Goal: Book appointment/travel/reservation

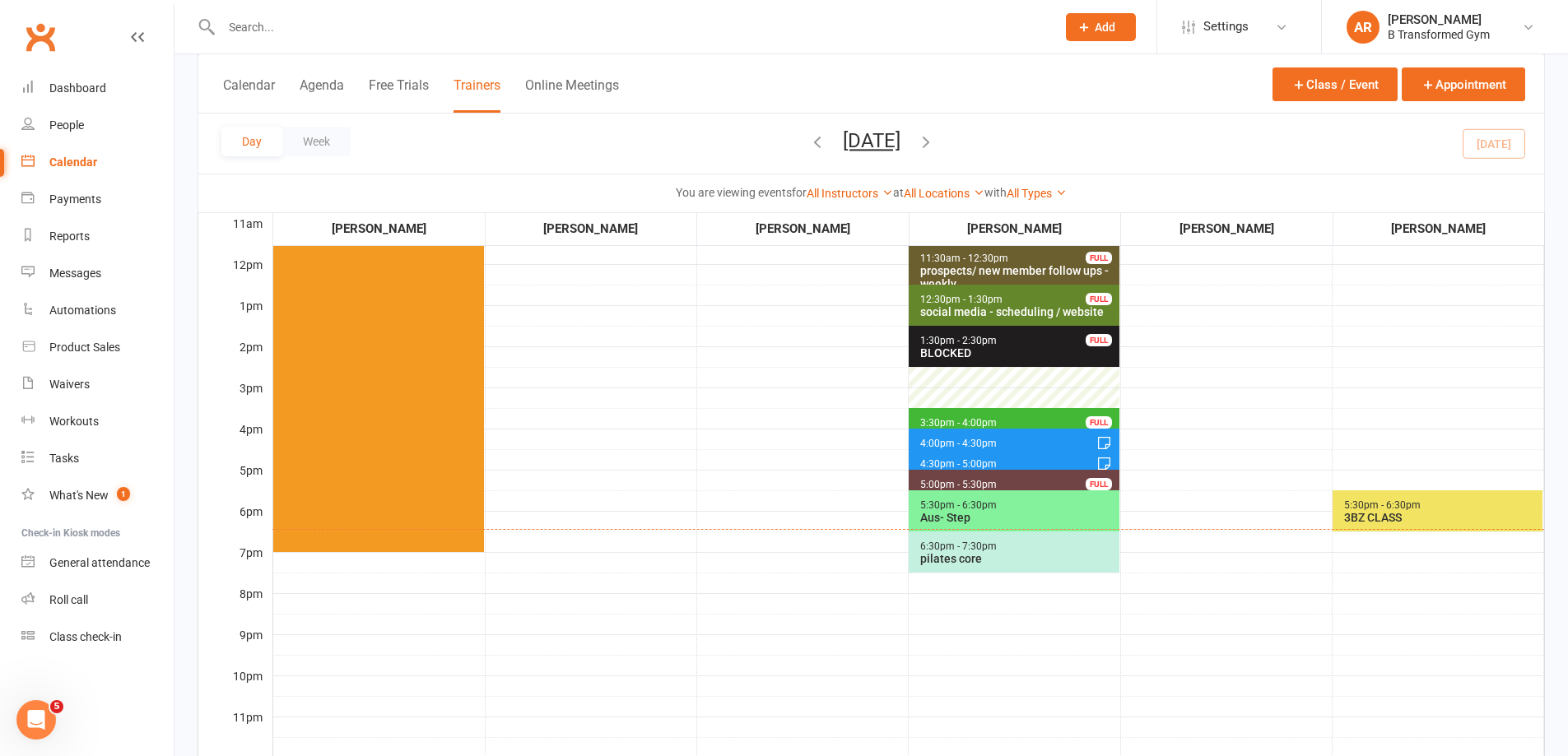
scroll to position [439, 0]
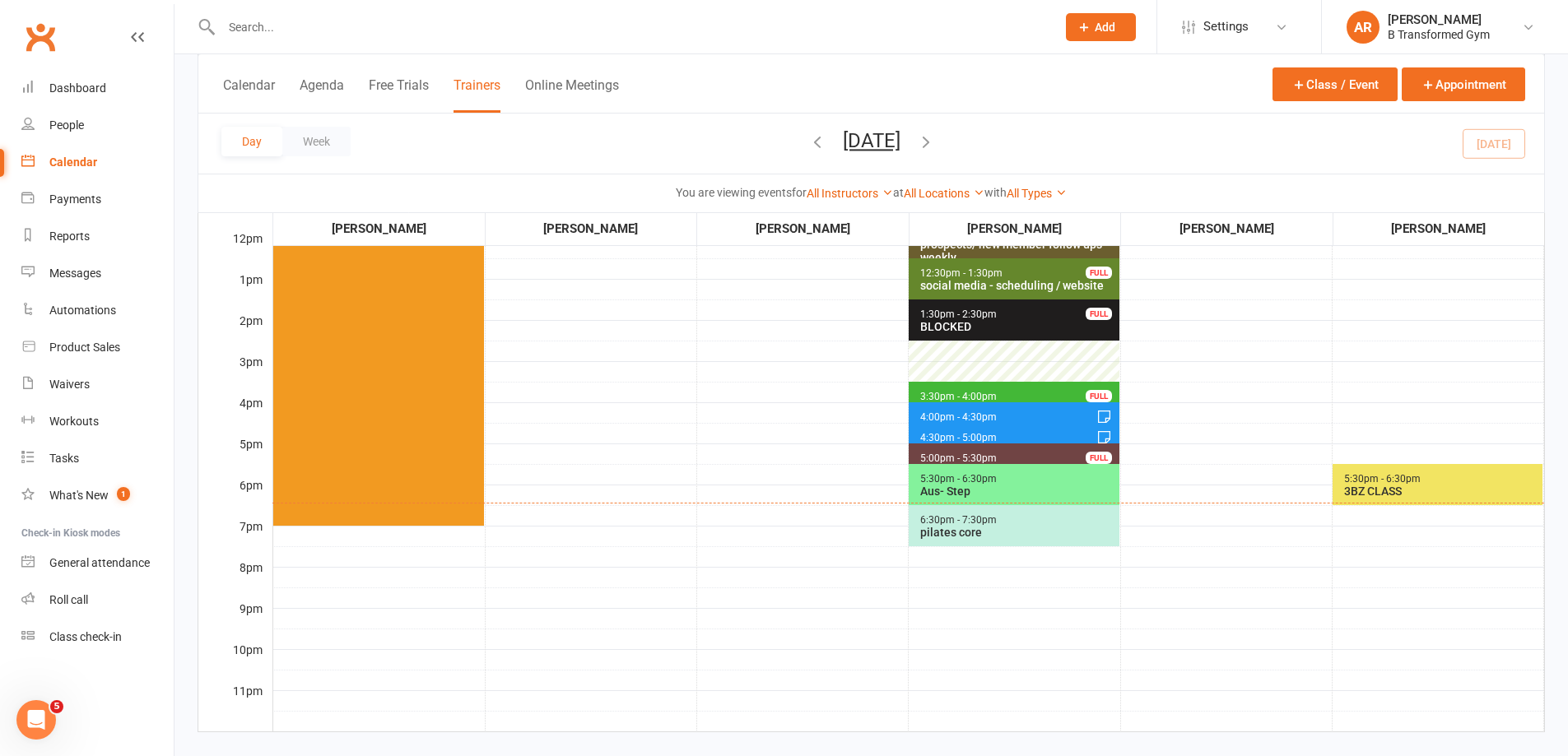
click at [995, 486] on div "Aus- Step" at bounding box center [1017, 491] width 196 height 13
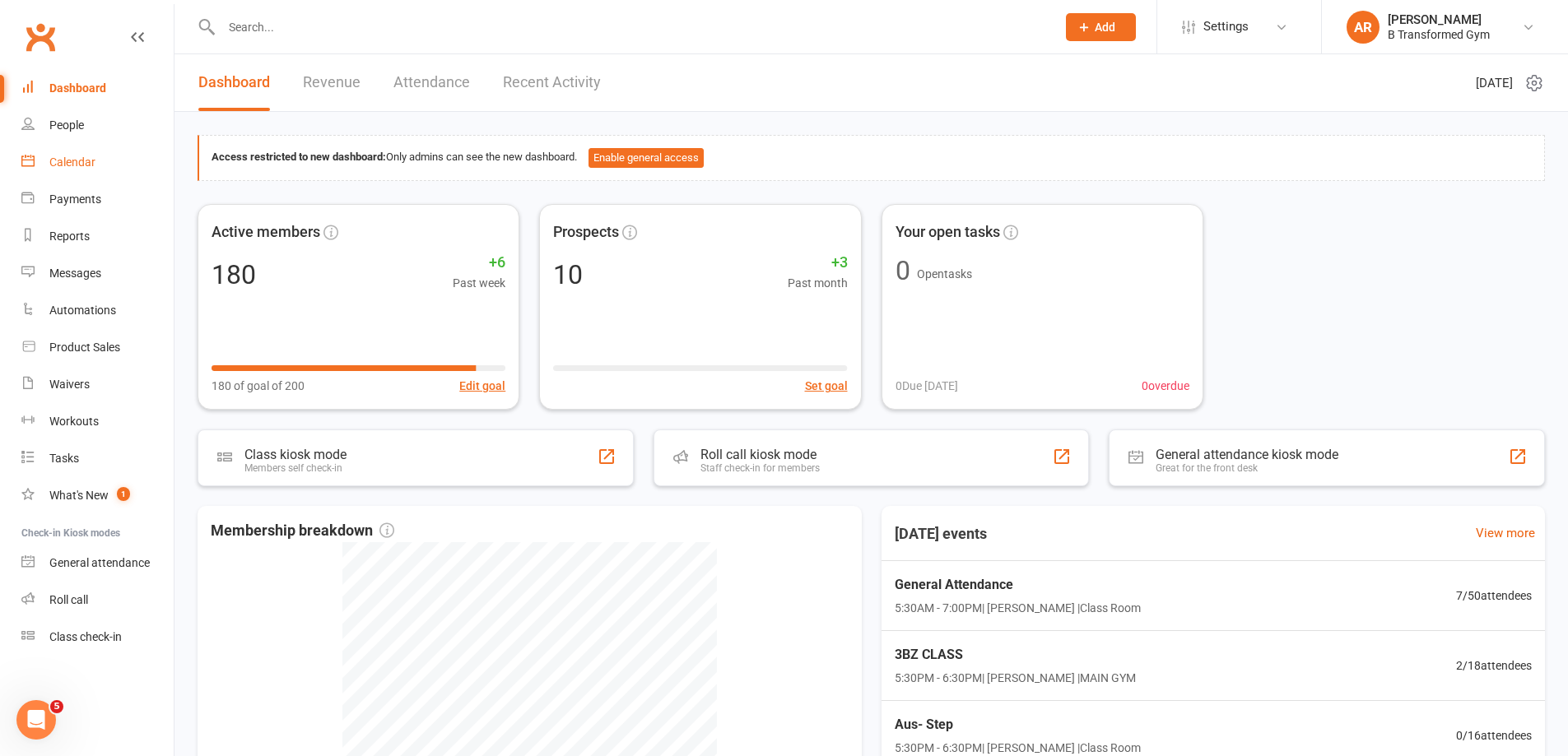
click at [80, 161] on div "Calendar" at bounding box center [72, 162] width 46 height 13
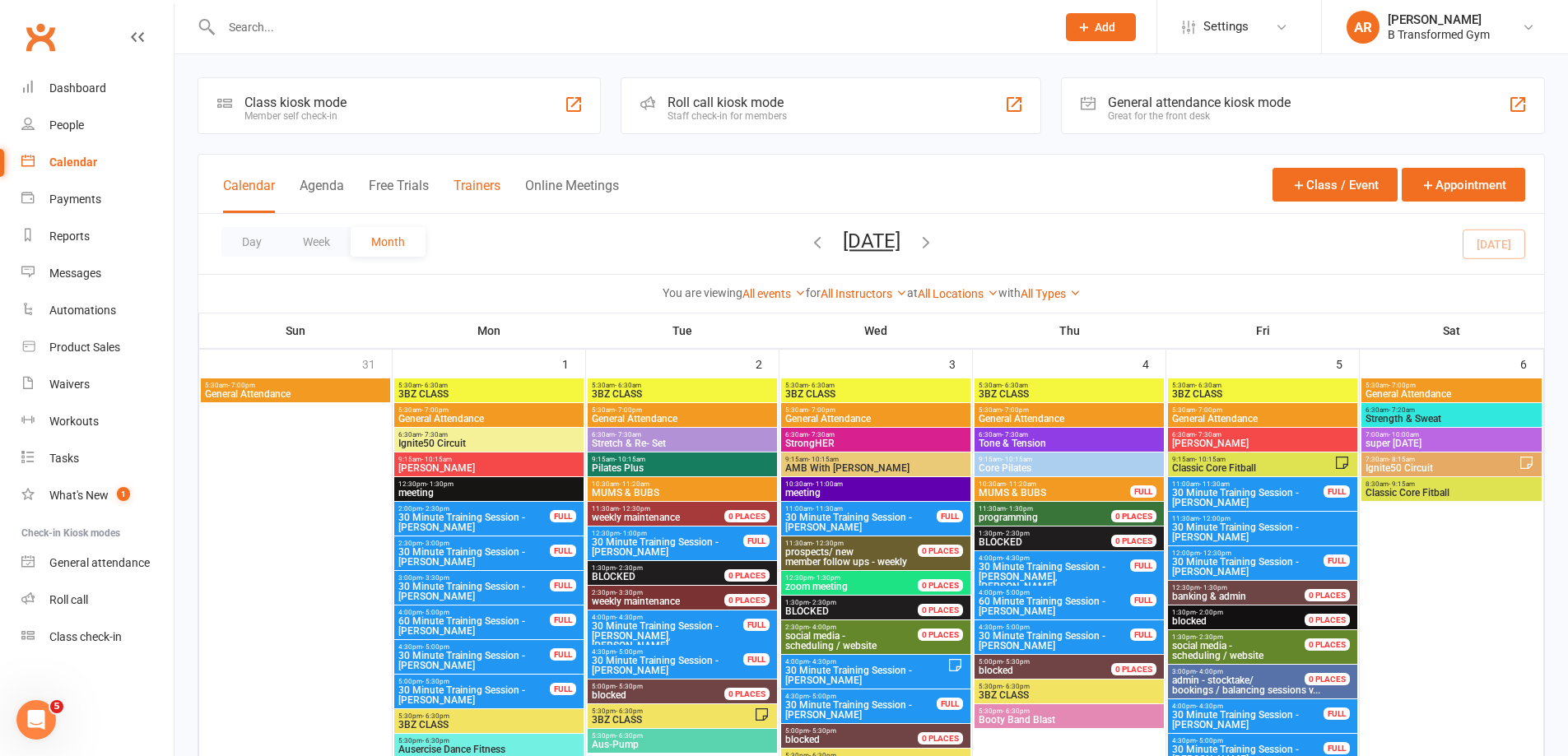
click at [477, 190] on button "Trainers" at bounding box center [477, 195] width 47 height 35
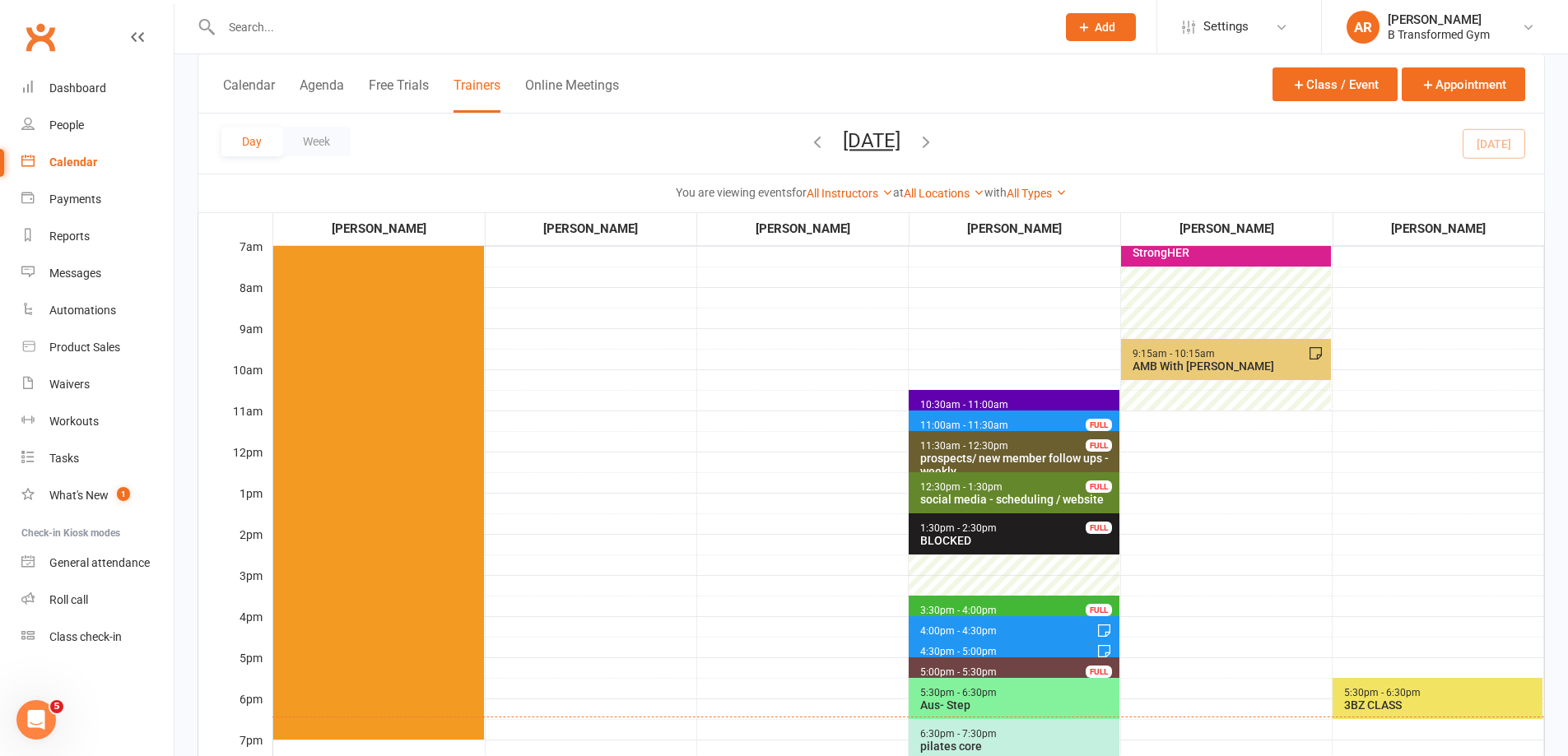
scroll to position [247, 0]
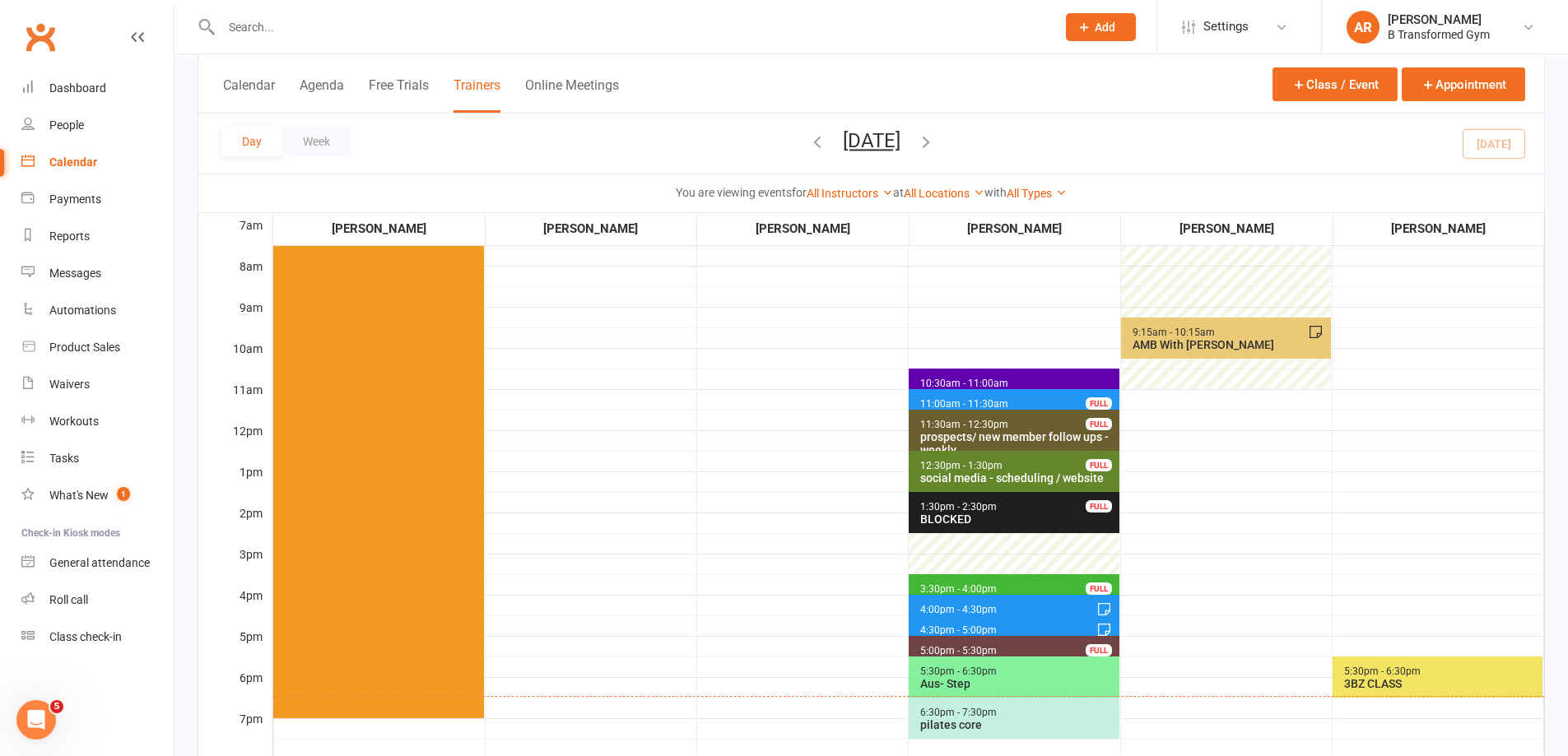
click at [990, 679] on div "Aus- Step" at bounding box center [1017, 683] width 196 height 13
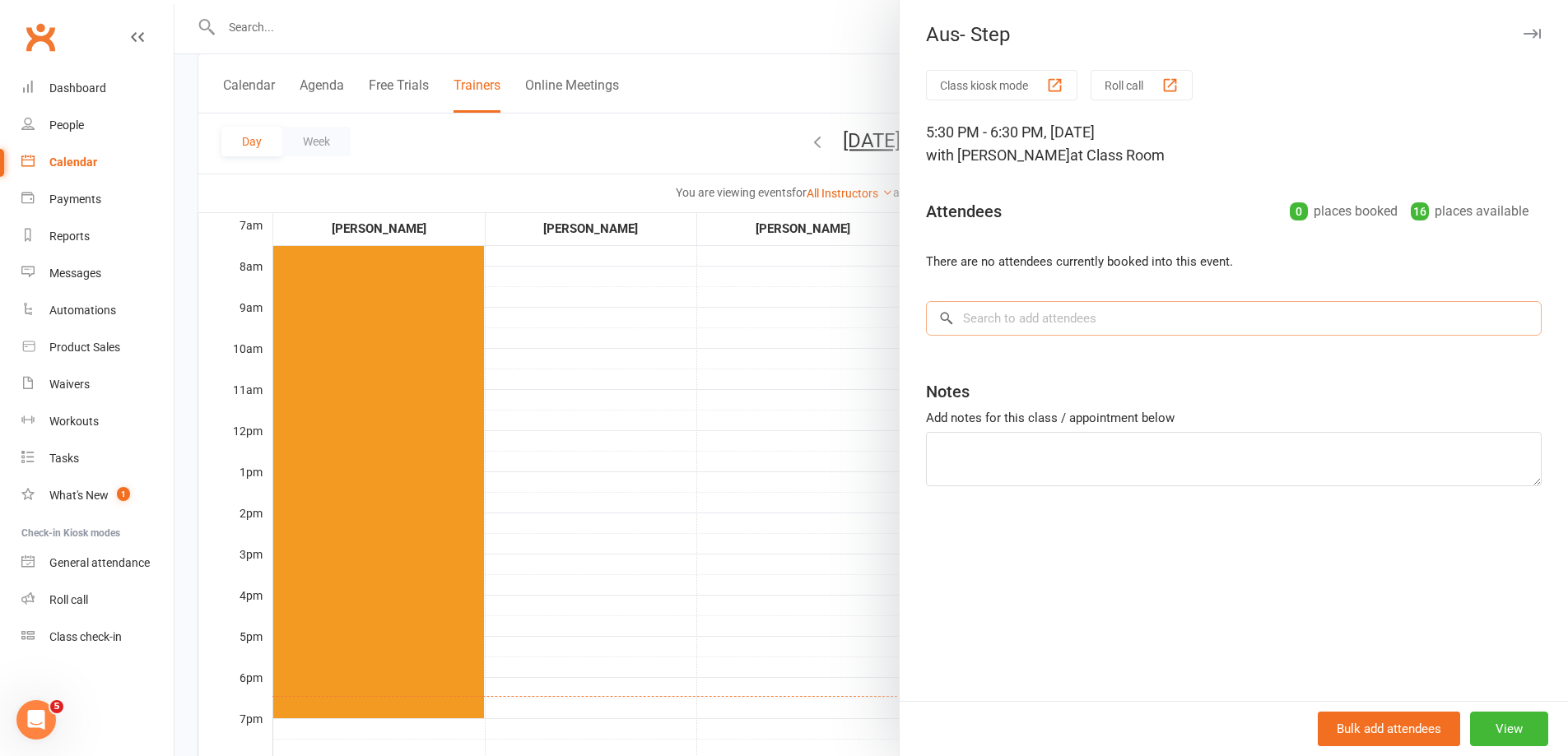
click at [1092, 322] on input "search" at bounding box center [1233, 318] width 615 height 34
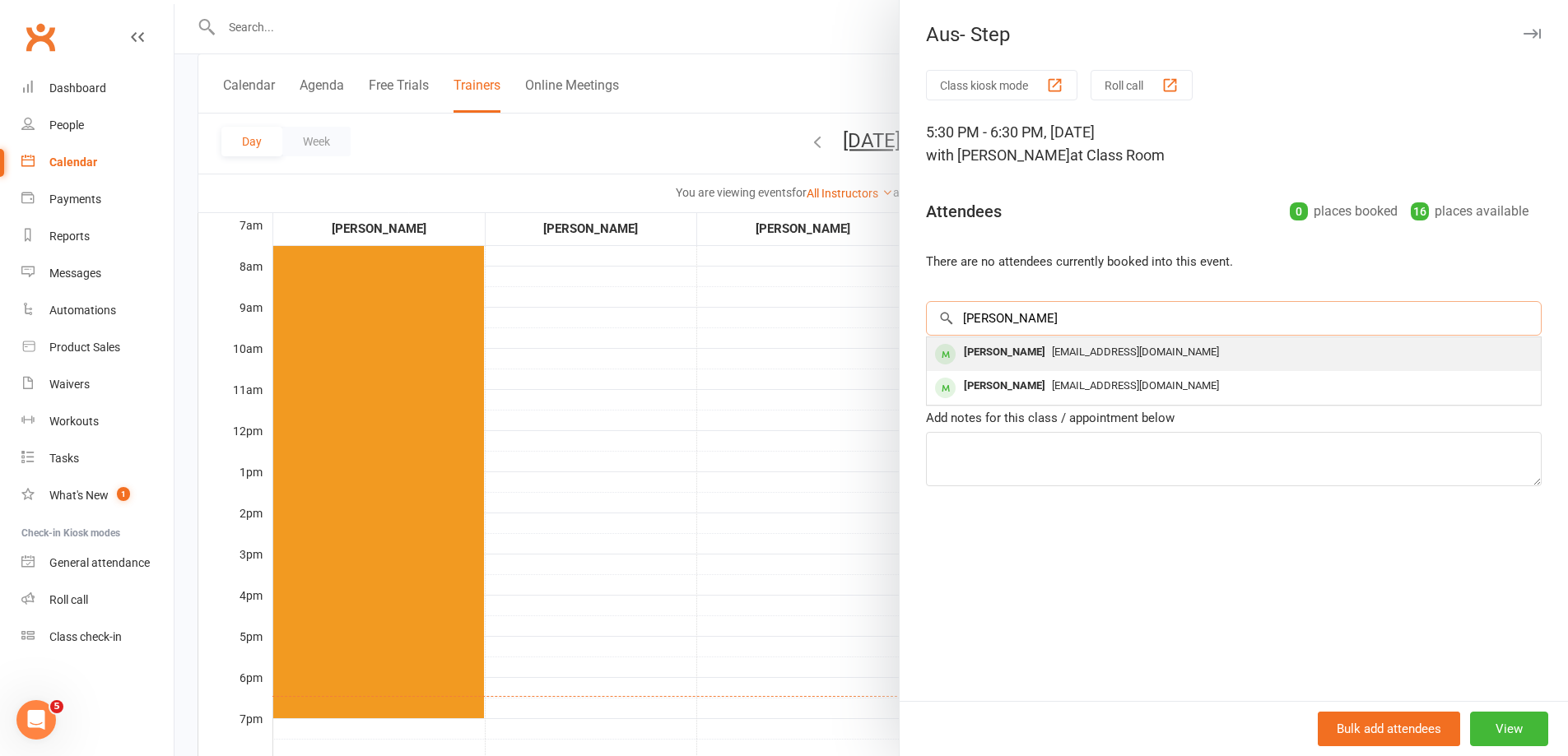
type input "laureen"
click at [1063, 360] on div "laureen57@hotmail.com" at bounding box center [1234, 352] width 601 height 24
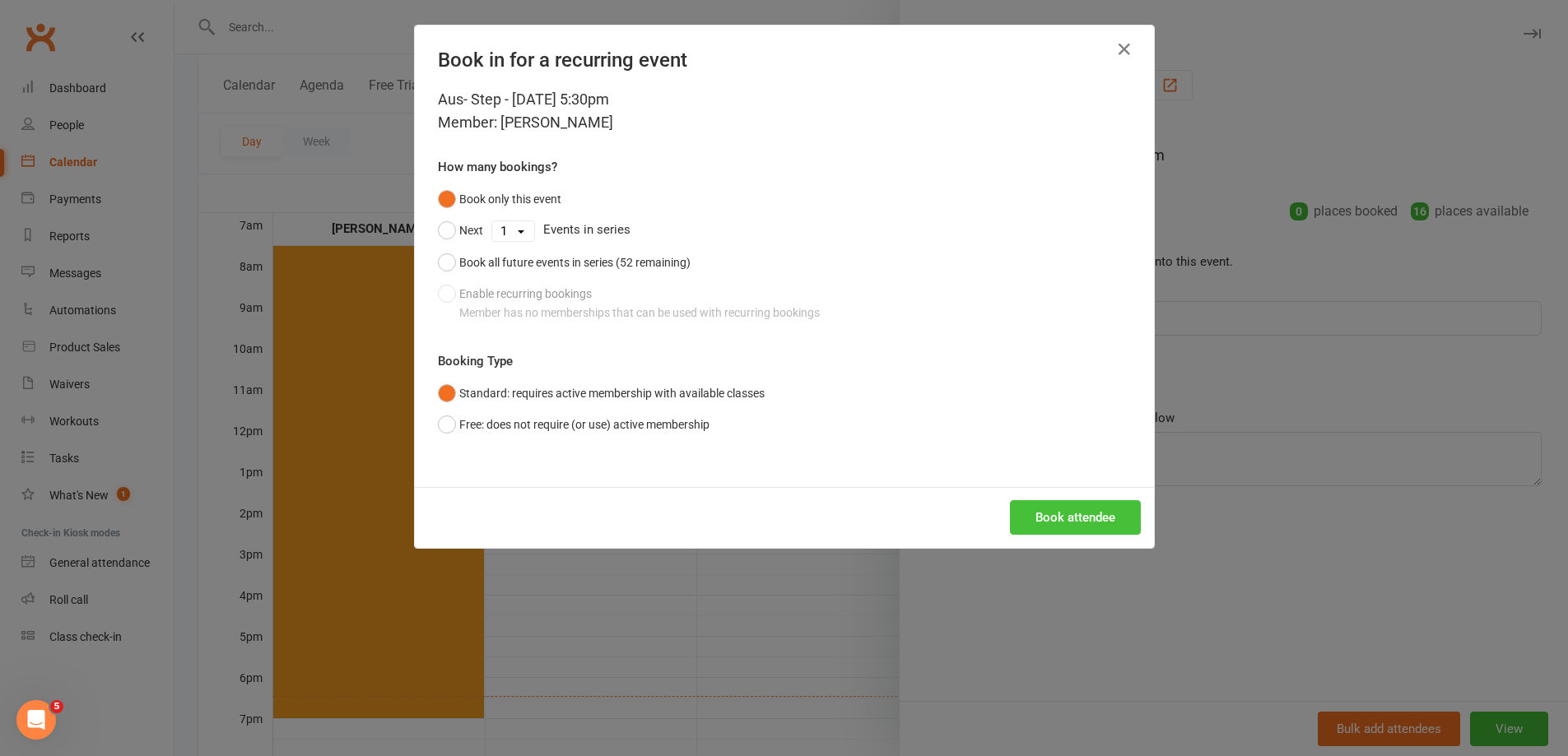
click at [1056, 506] on button "Book attendee" at bounding box center [1074, 517] width 130 height 34
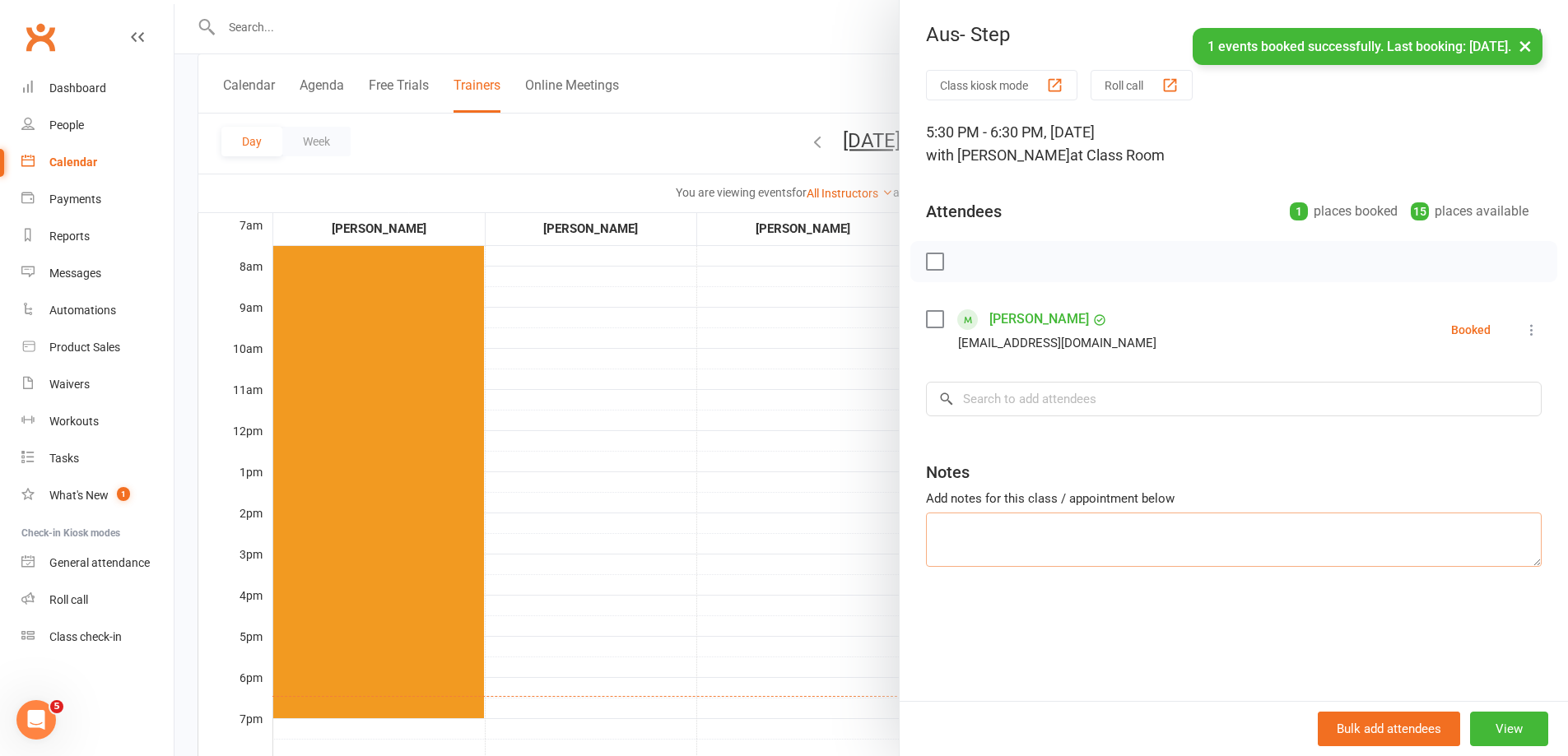
click at [1061, 533] on textarea at bounding box center [1233, 540] width 615 height 54
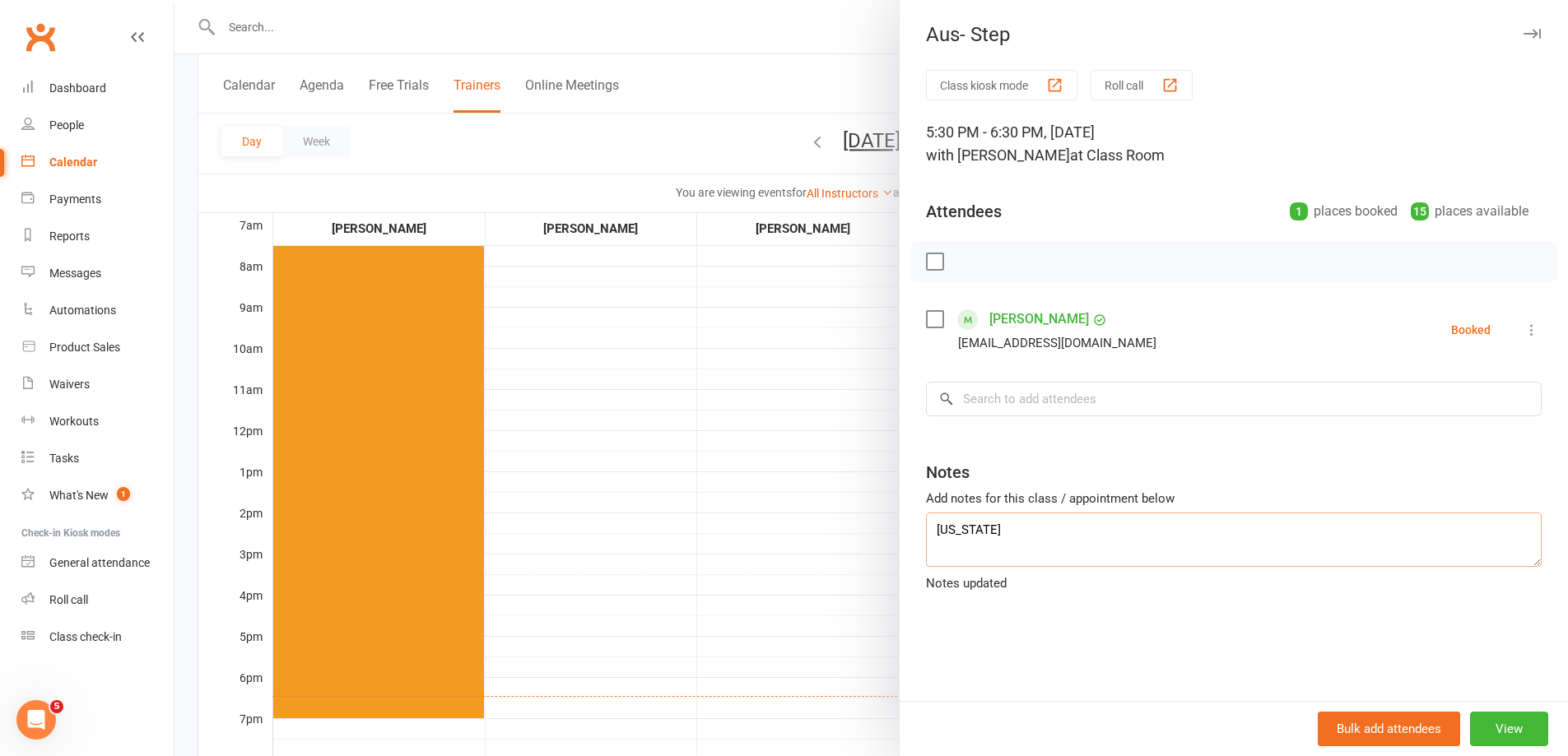
type textarea "georgia"
click at [1018, 415] on input "search" at bounding box center [1233, 398] width 615 height 34
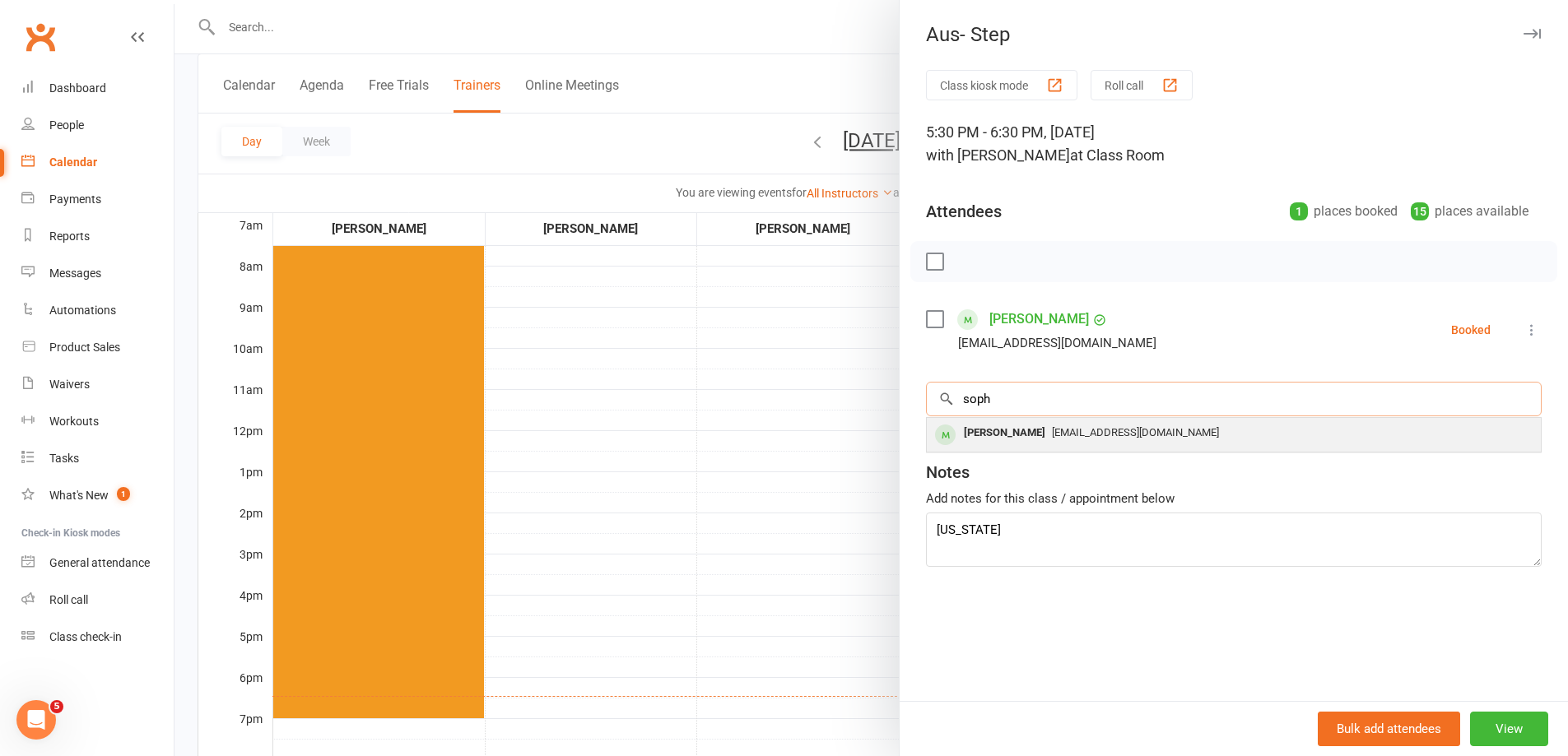
type input "soph"
click at [1022, 431] on div "Sophie Stutchbury" at bounding box center [1004, 432] width 95 height 24
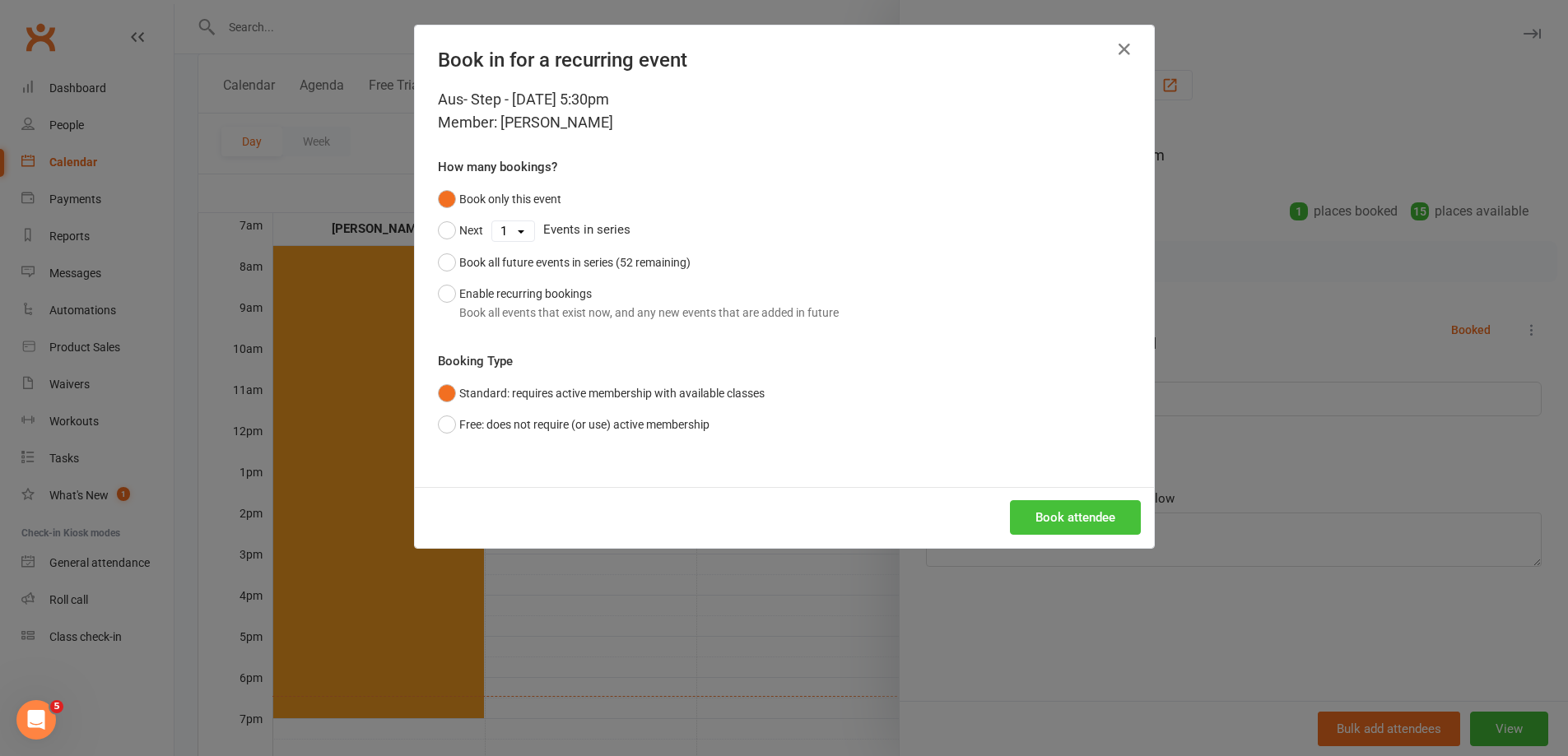
click at [1054, 519] on button "Book attendee" at bounding box center [1074, 517] width 130 height 34
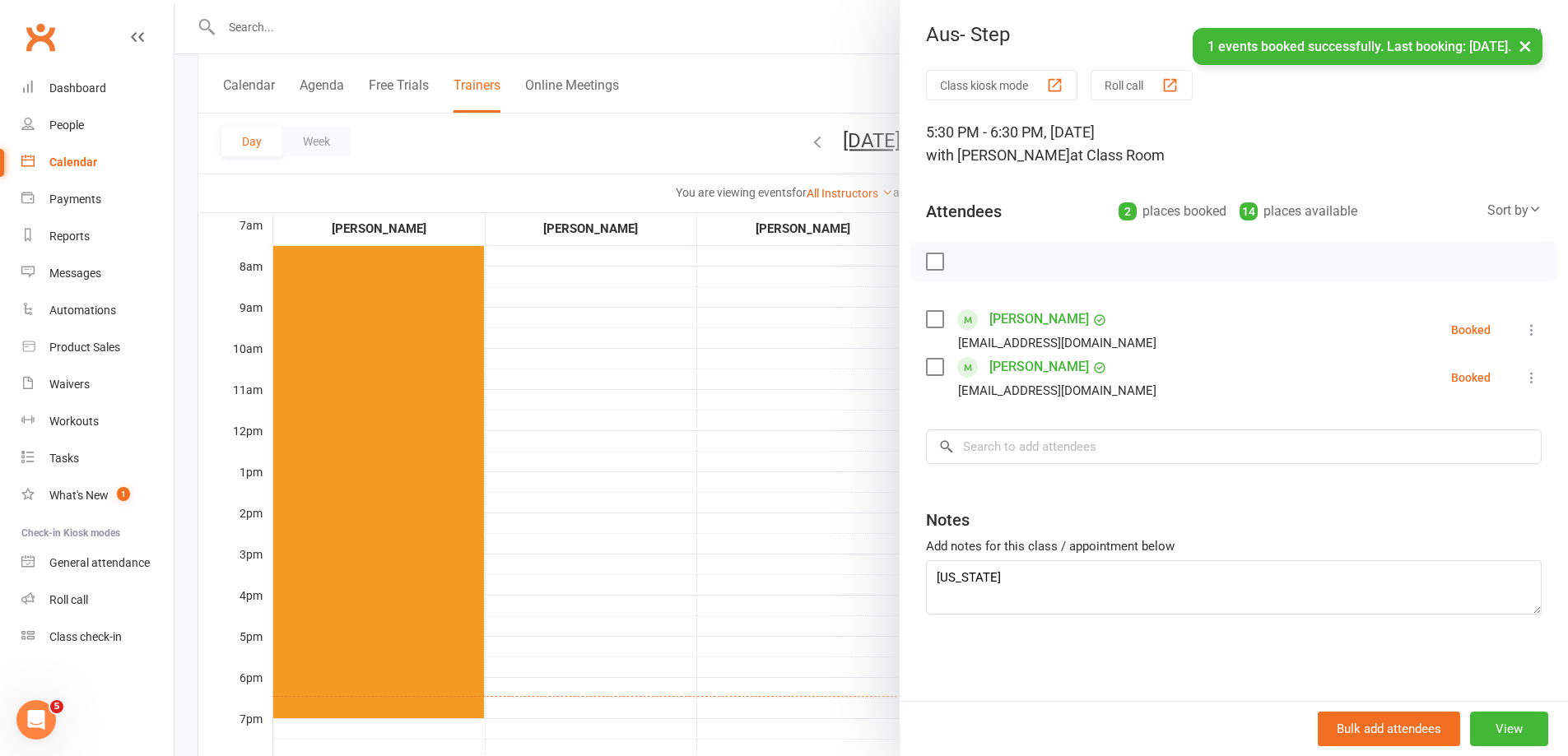
click at [927, 272] on div at bounding box center [1234, 261] width 647 height 41
drag, startPoint x: 928, startPoint y: 267, endPoint x: 939, endPoint y: 270, distance: 11.4
click at [929, 267] on label at bounding box center [933, 262] width 17 height 17
drag, startPoint x: 959, startPoint y: 260, endPoint x: 863, endPoint y: 63, distance: 219.1
click at [962, 262] on icon "button" at bounding box center [971, 262] width 18 height 18
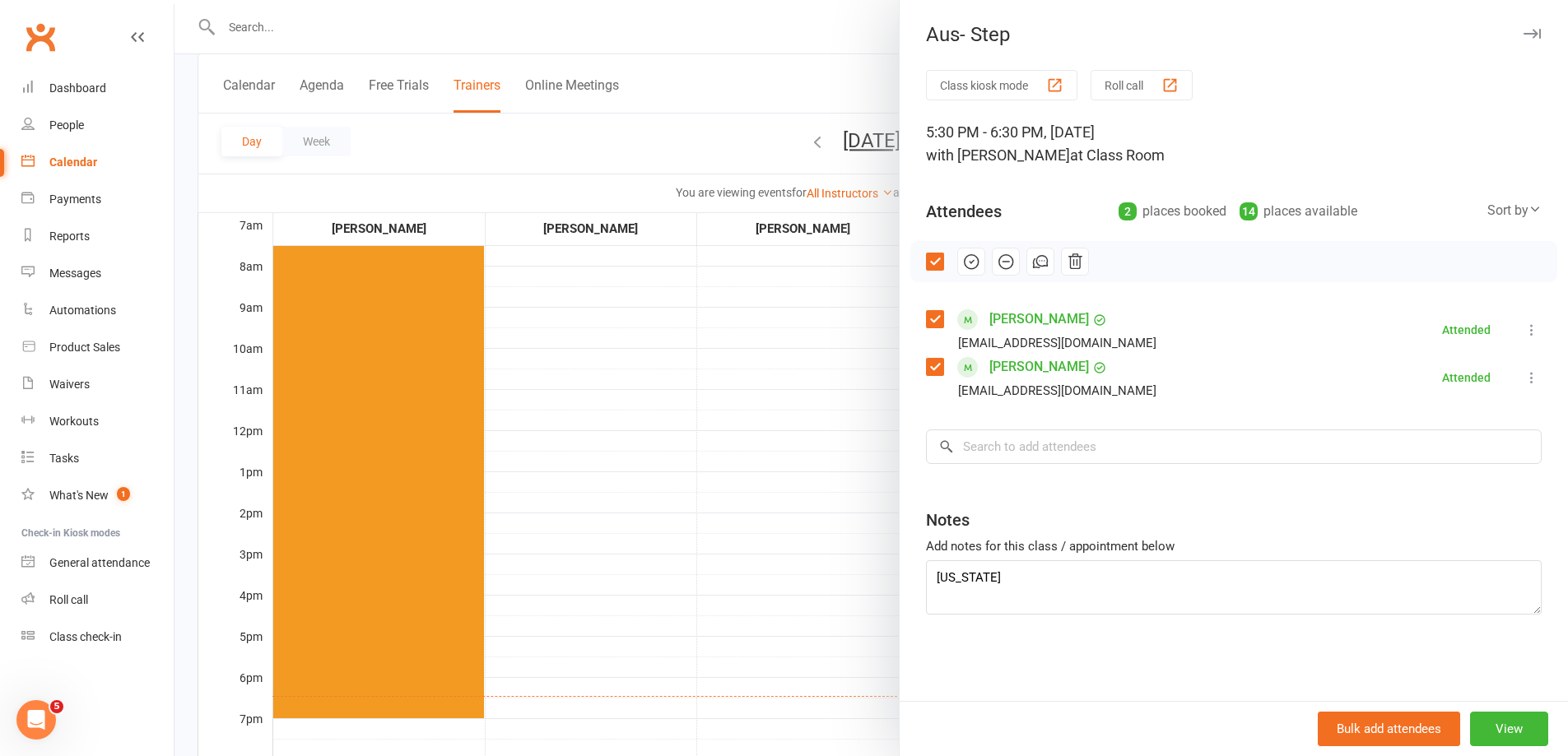
click at [816, 435] on div at bounding box center [870, 378] width 1393 height 756
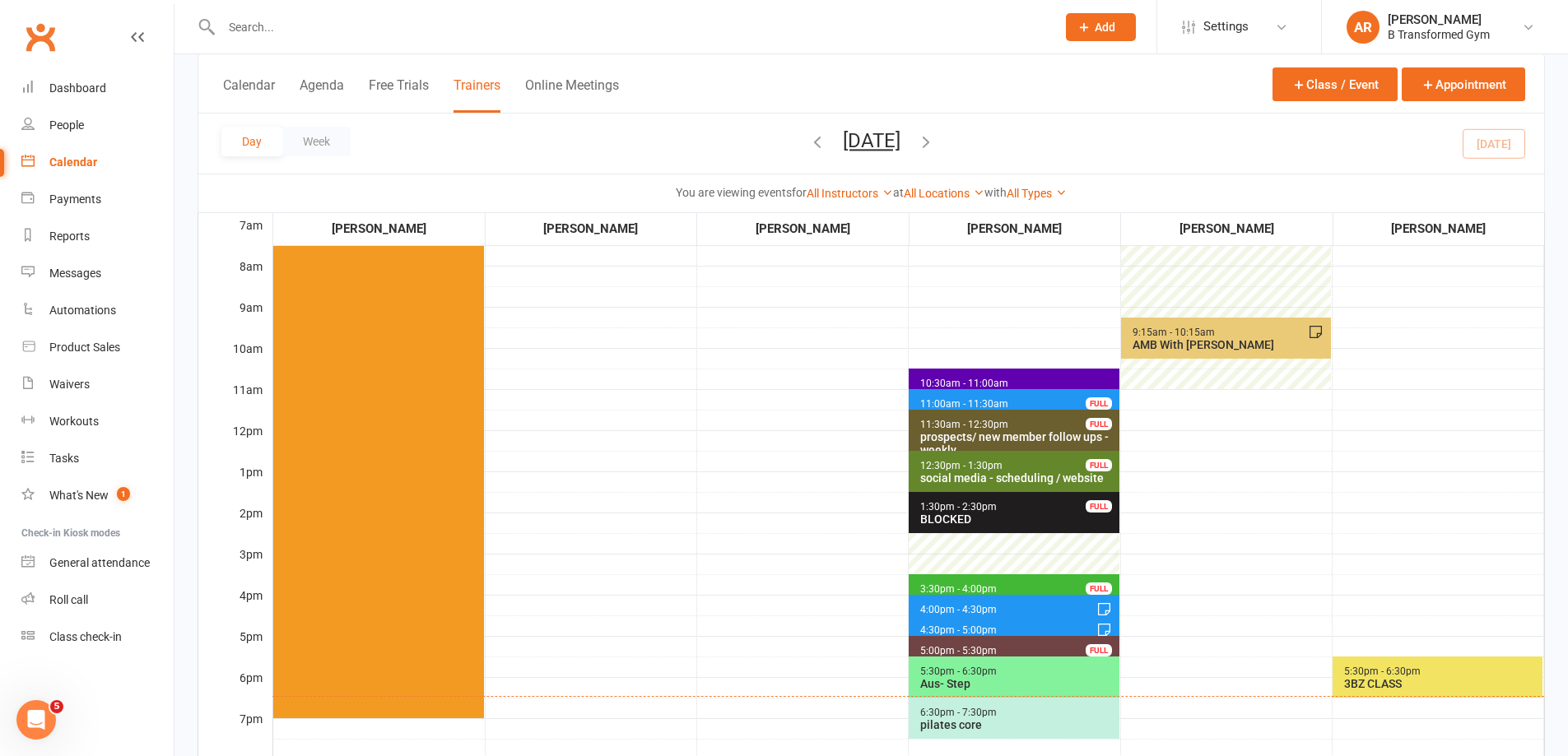
click at [1073, 680] on div "Aus- Step" at bounding box center [1017, 683] width 196 height 13
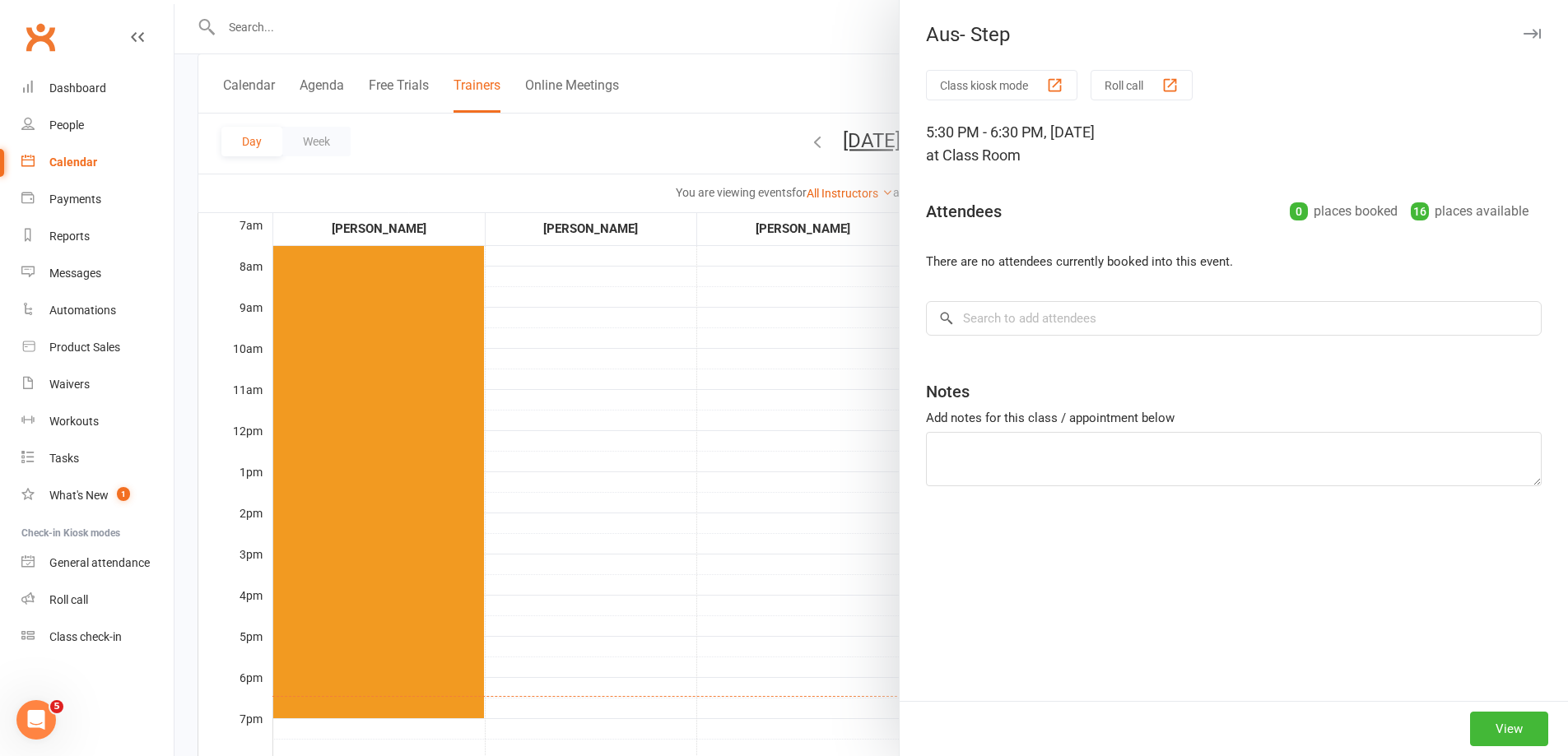
type textarea "georgia"
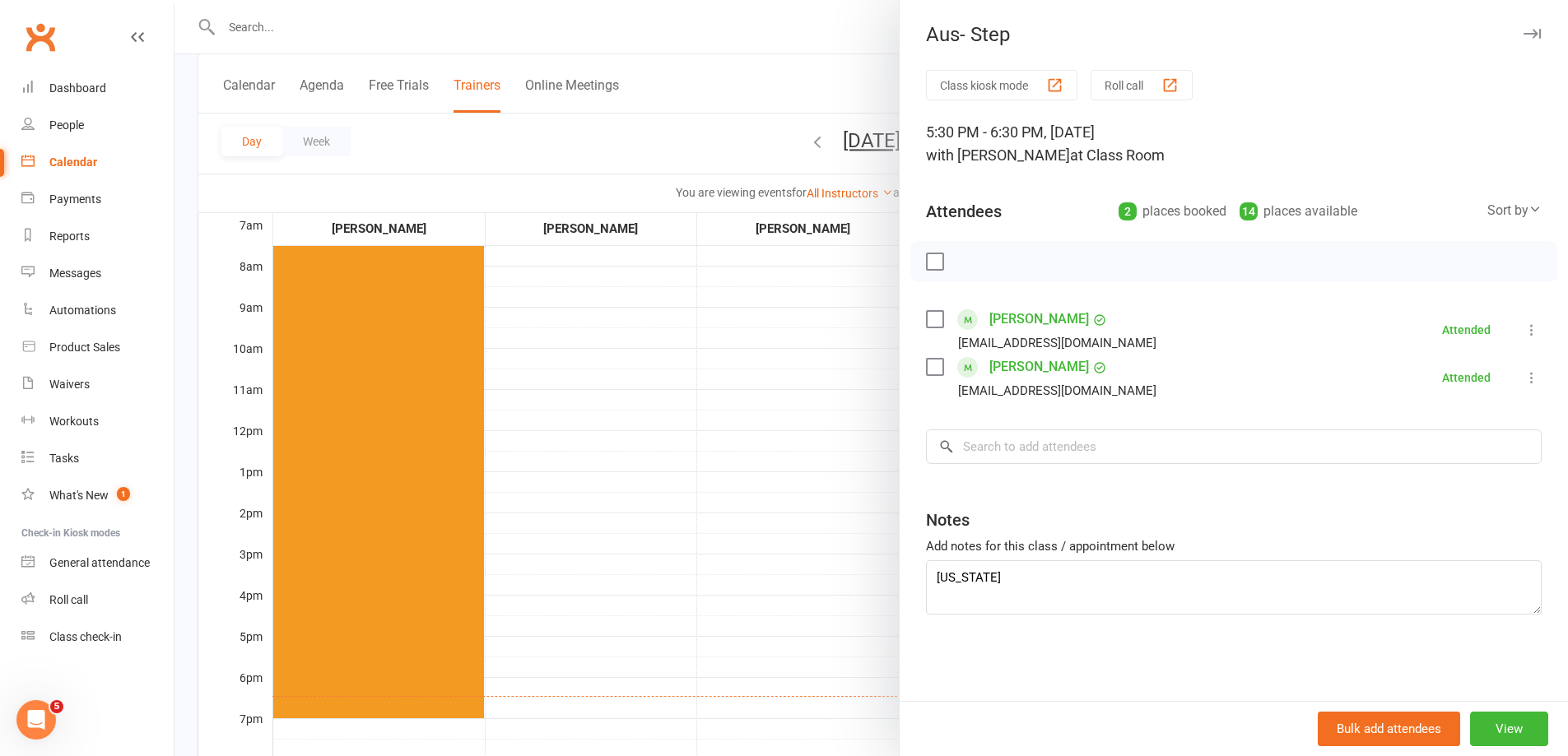
drag, startPoint x: 712, startPoint y: 468, endPoint x: 770, endPoint y: 471, distance: 58.1
click at [723, 471] on div at bounding box center [870, 378] width 1393 height 756
